Goal: Information Seeking & Learning: Learn about a topic

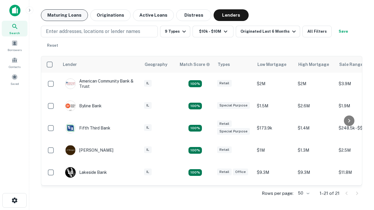
click at [64, 15] on button "Maturing Loans" at bounding box center [64, 15] width 47 height 12
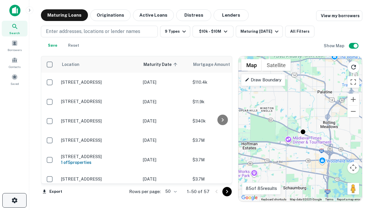
click at [14, 201] on icon "button" at bounding box center [14, 200] width 7 height 7
